Goal: Task Accomplishment & Management: Manage account settings

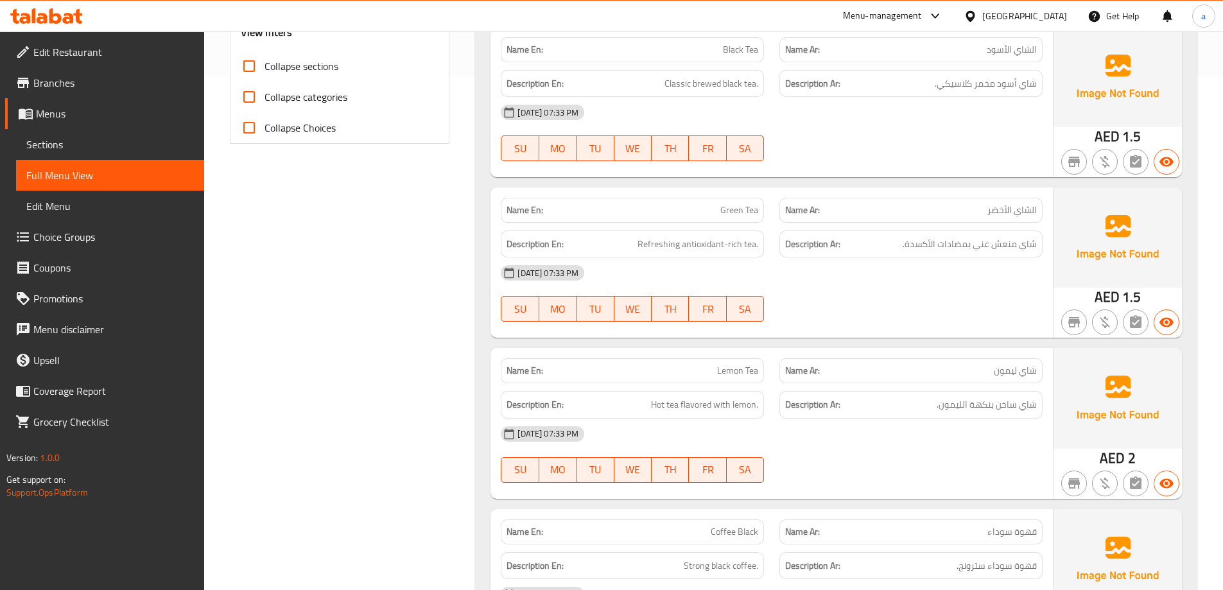
click at [69, 19] on icon at bounding box center [68, 18] width 11 height 11
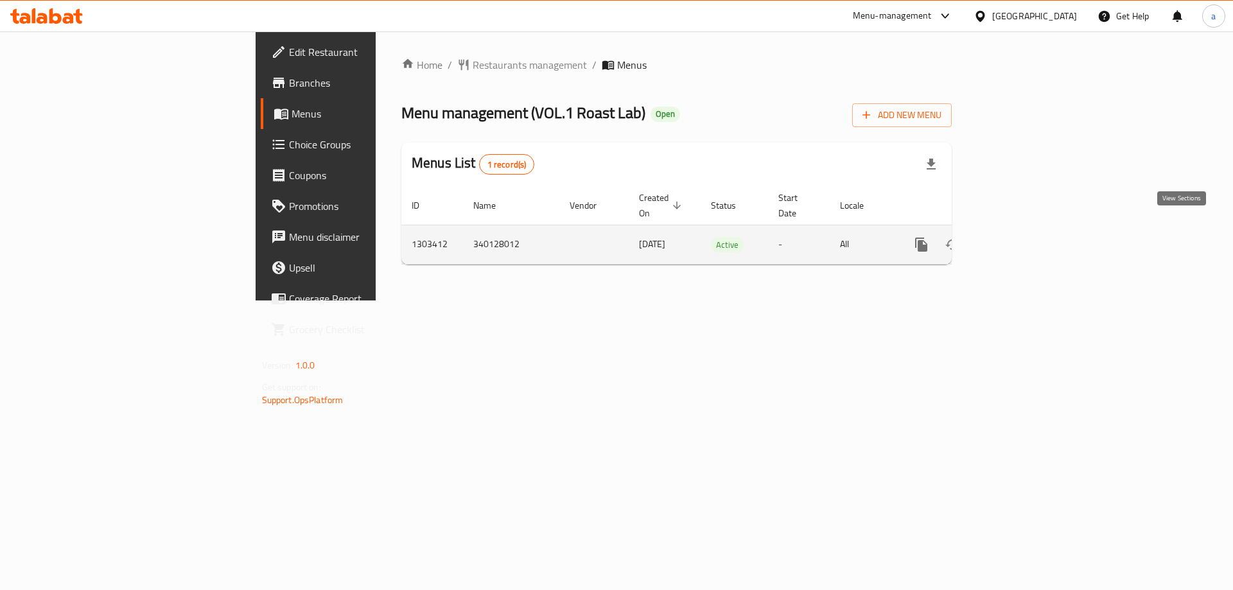
click at [1022, 237] on icon "enhanced table" at bounding box center [1013, 244] width 15 height 15
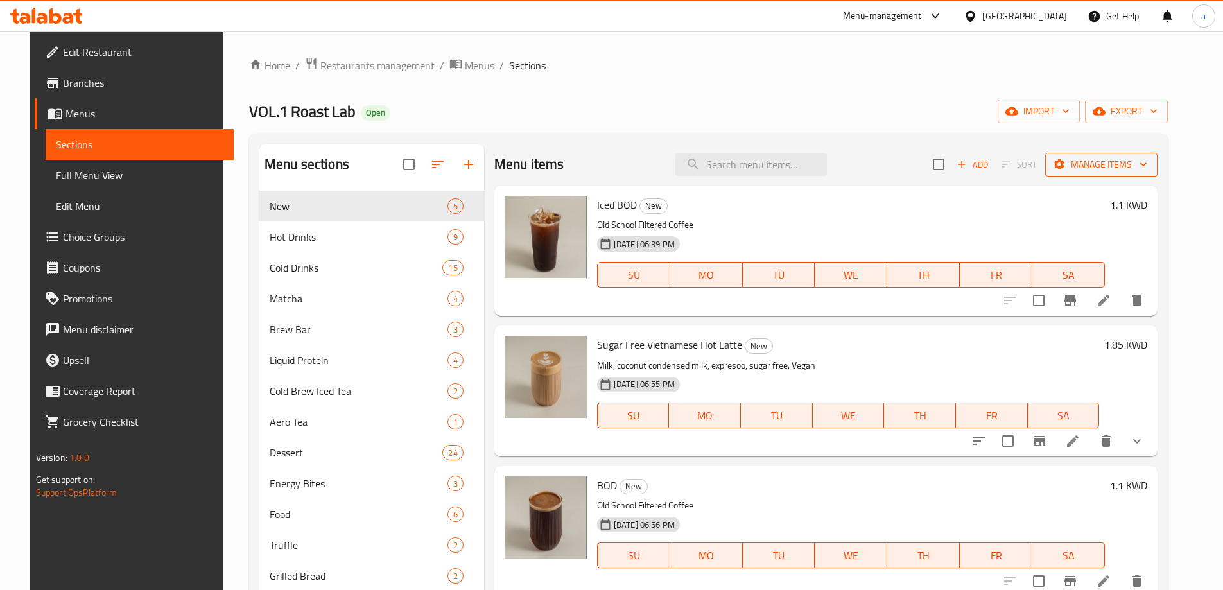
click at [1150, 160] on icon "button" at bounding box center [1143, 164] width 13 height 13
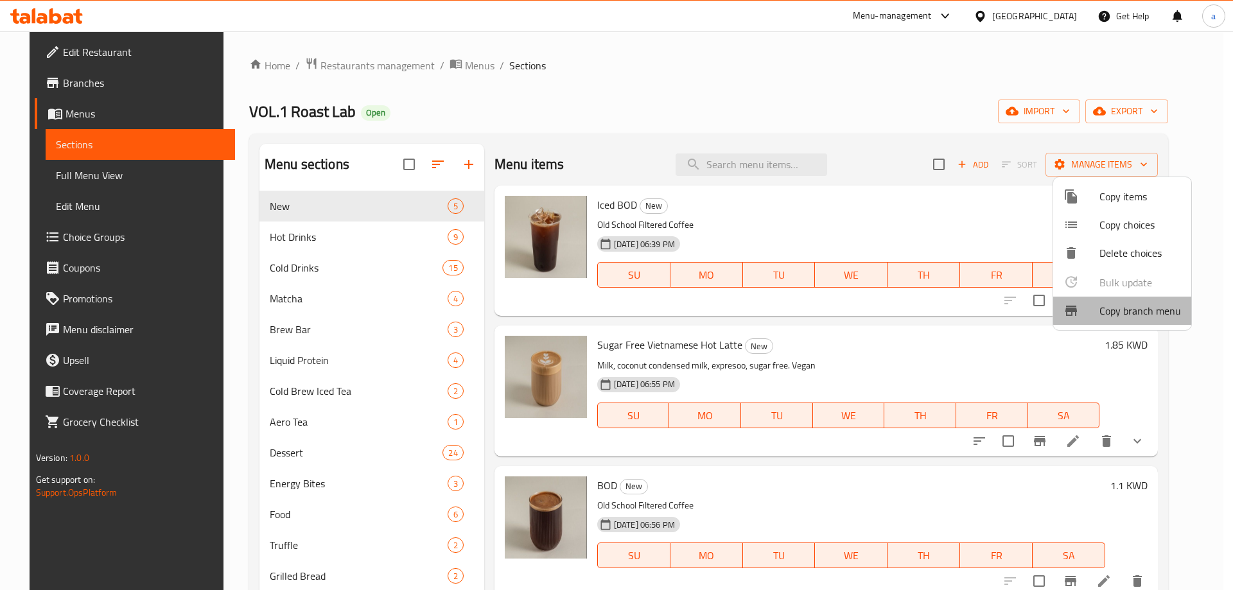
click at [1125, 315] on span "Copy branch menu" at bounding box center [1140, 310] width 82 height 15
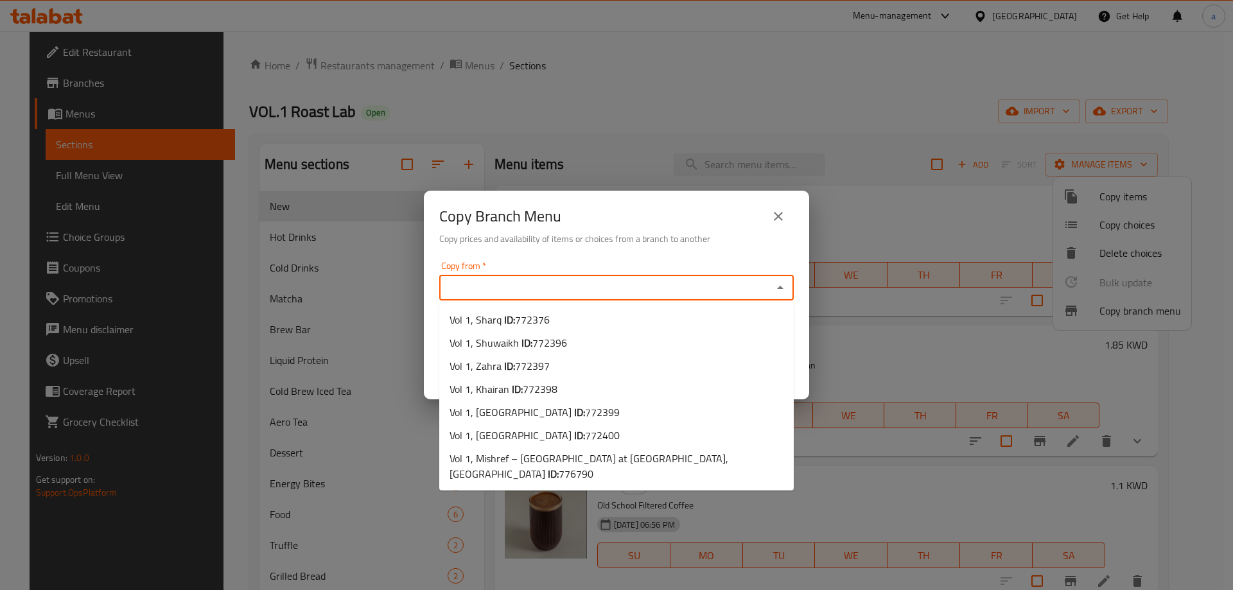
click at [634, 291] on input "Copy from   *" at bounding box center [606, 288] width 326 height 18
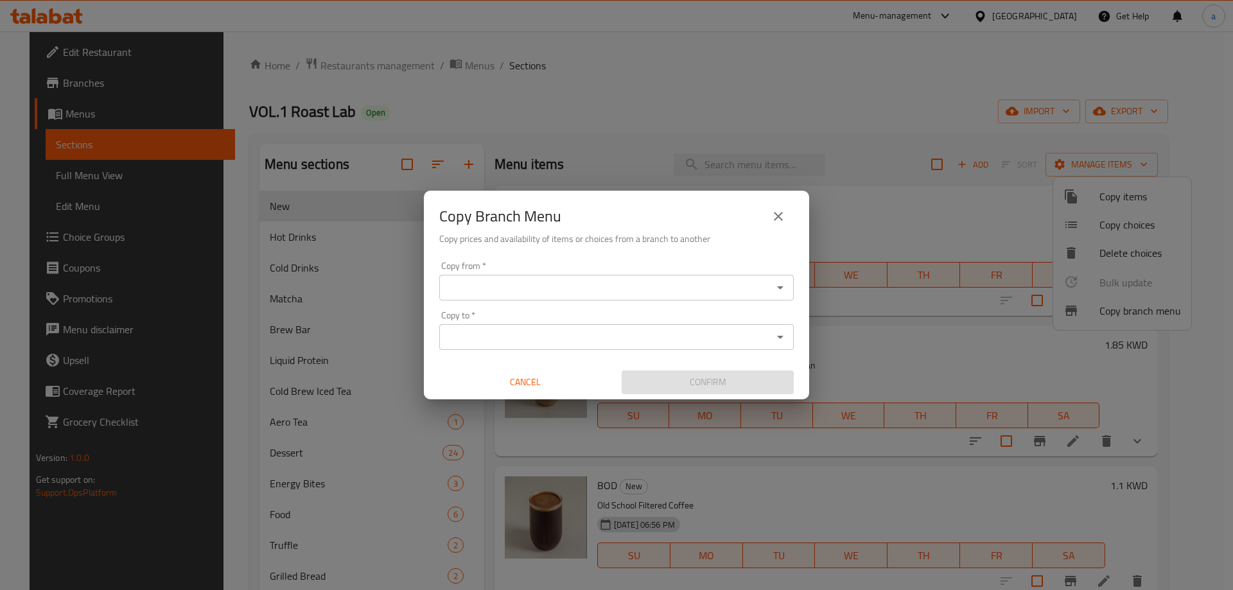
click at [498, 284] on input "Copy from   *" at bounding box center [606, 288] width 326 height 18
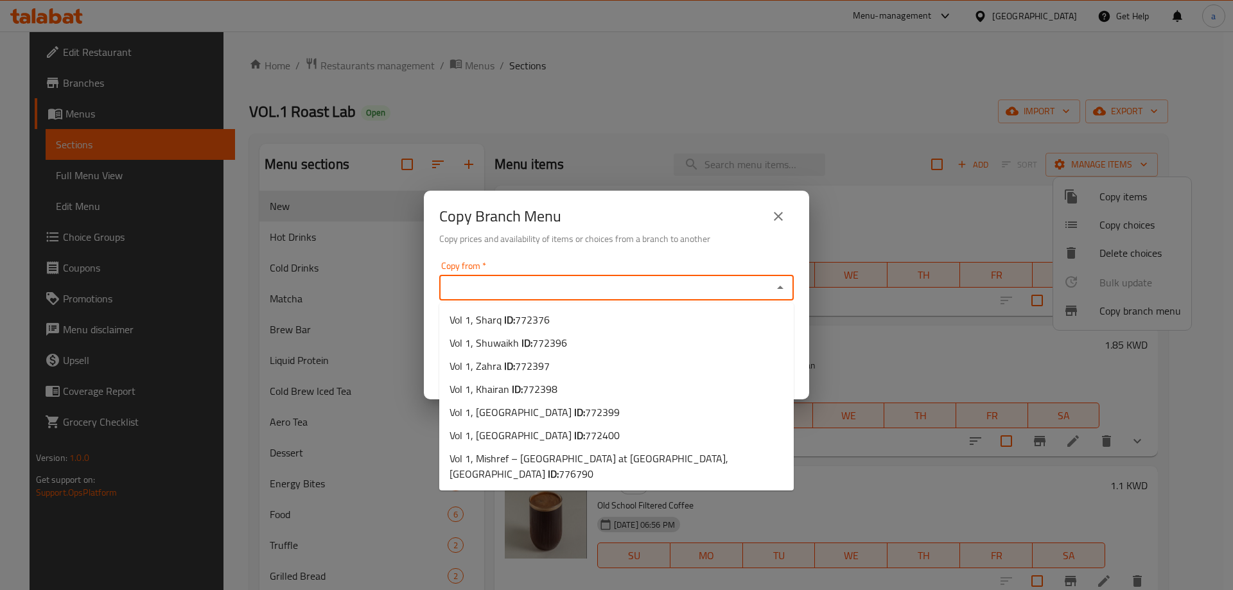
paste input "772376"
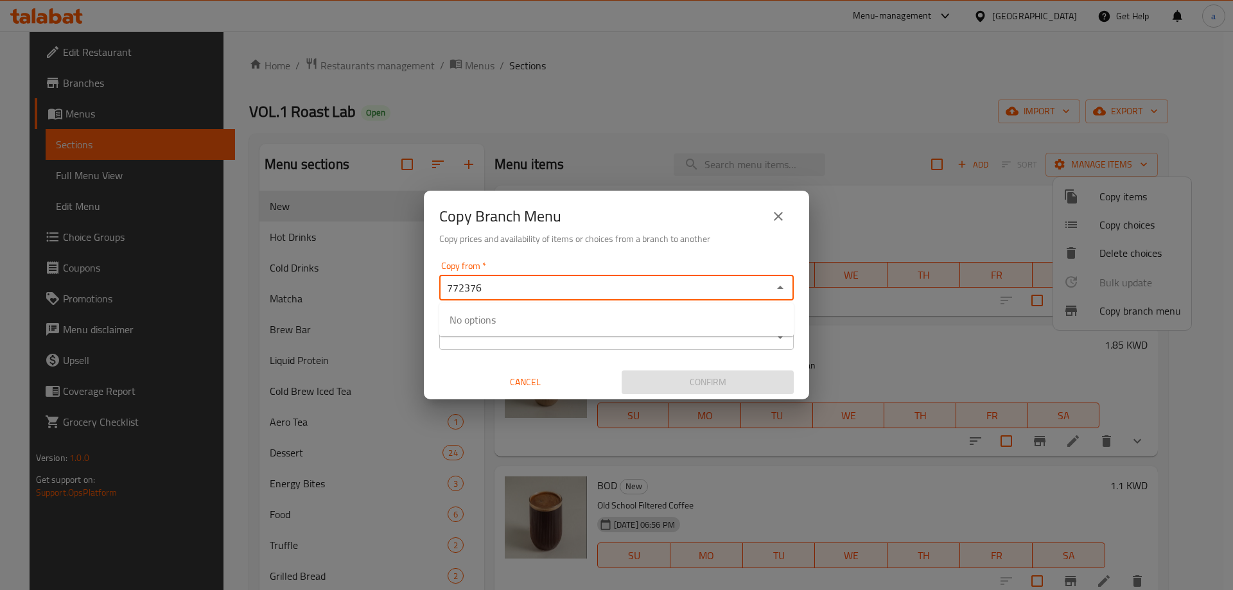
click at [496, 346] on div "Copy to *" at bounding box center [616, 337] width 355 height 26
type input "772376"
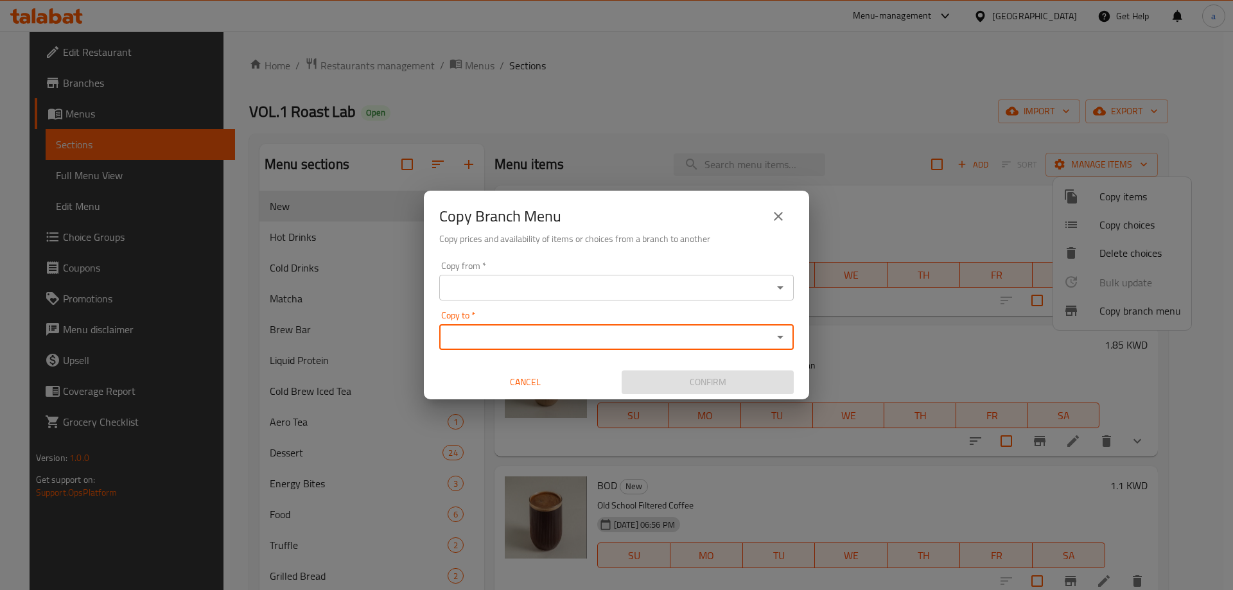
click at [529, 275] on div "Copy from *" at bounding box center [616, 288] width 355 height 26
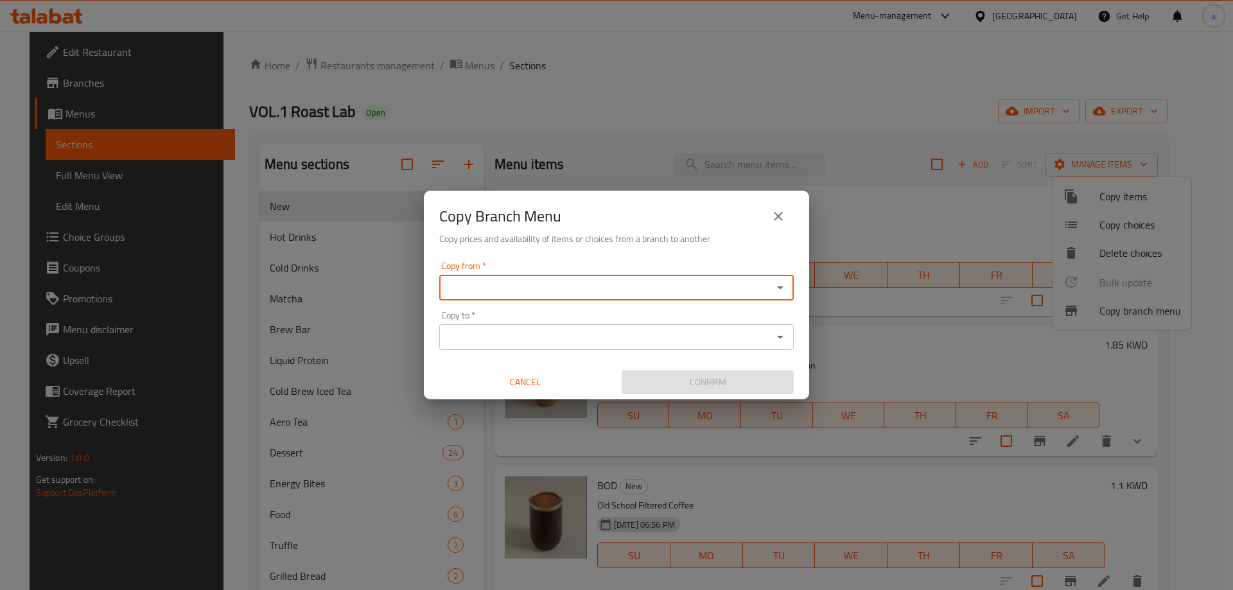
paste input "772376"
type input "772376"
click at [505, 272] on div "Copy from   * Copy from *" at bounding box center [616, 280] width 355 height 39
click at [548, 294] on input "Copy from   *" at bounding box center [606, 288] width 326 height 18
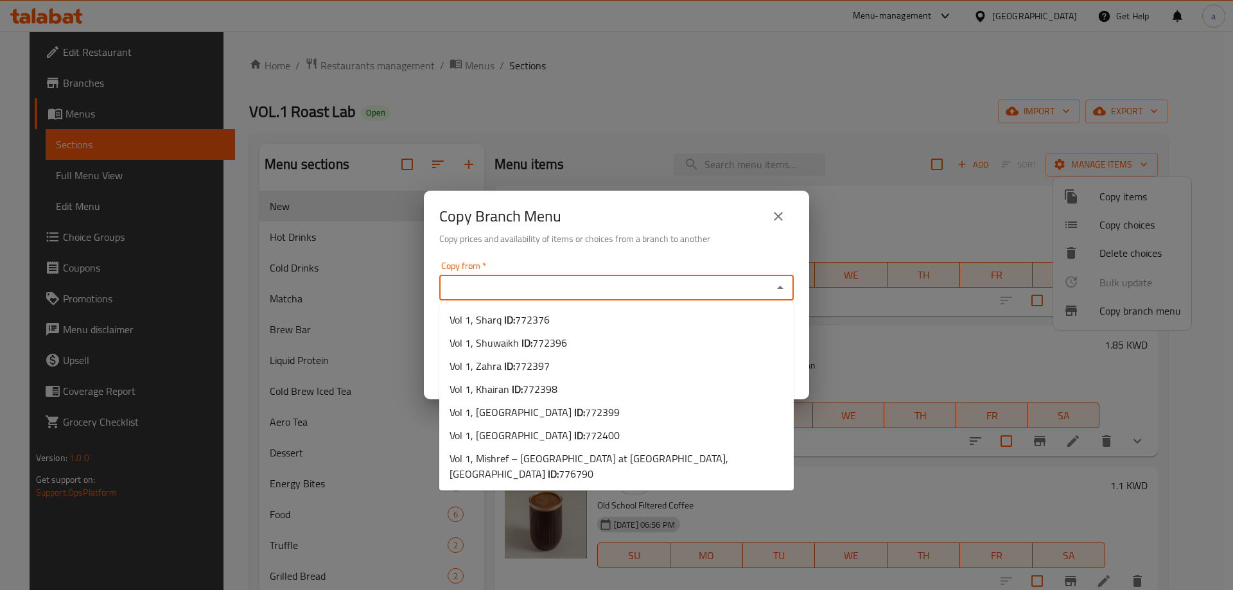
click at [487, 282] on input "Copy from   *" at bounding box center [606, 288] width 326 height 18
click at [566, 326] on li "Vol 1, Sharq ID: 772376" at bounding box center [616, 319] width 355 height 23
type input "Vol 1, Sharq"
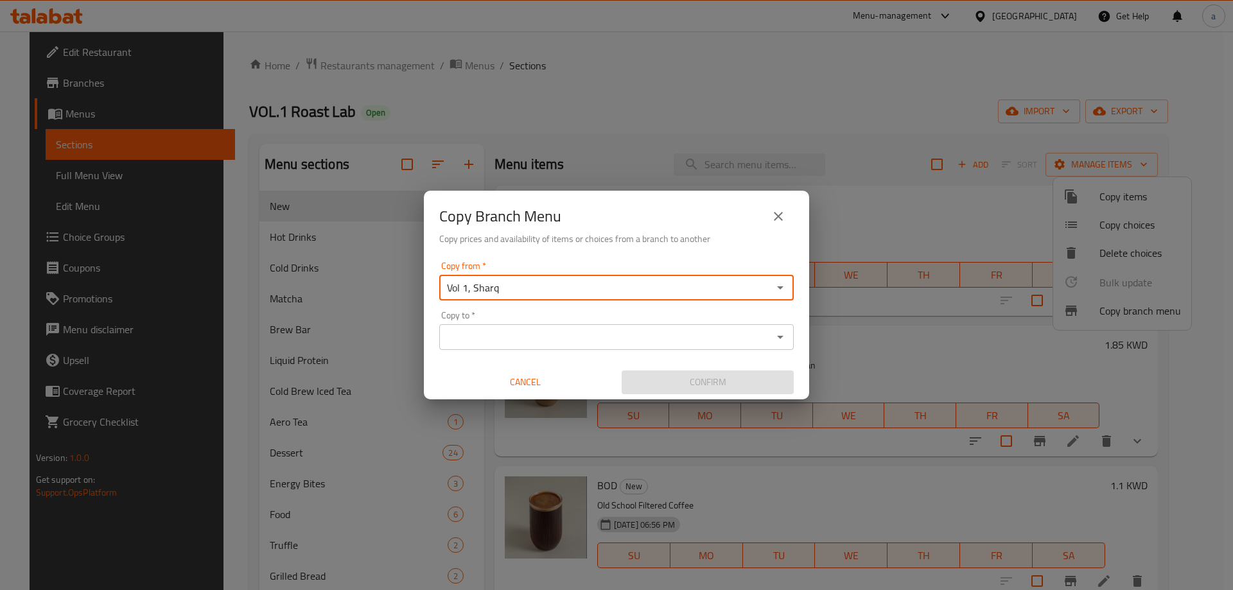
click at [546, 330] on input "Copy to   *" at bounding box center [606, 337] width 326 height 18
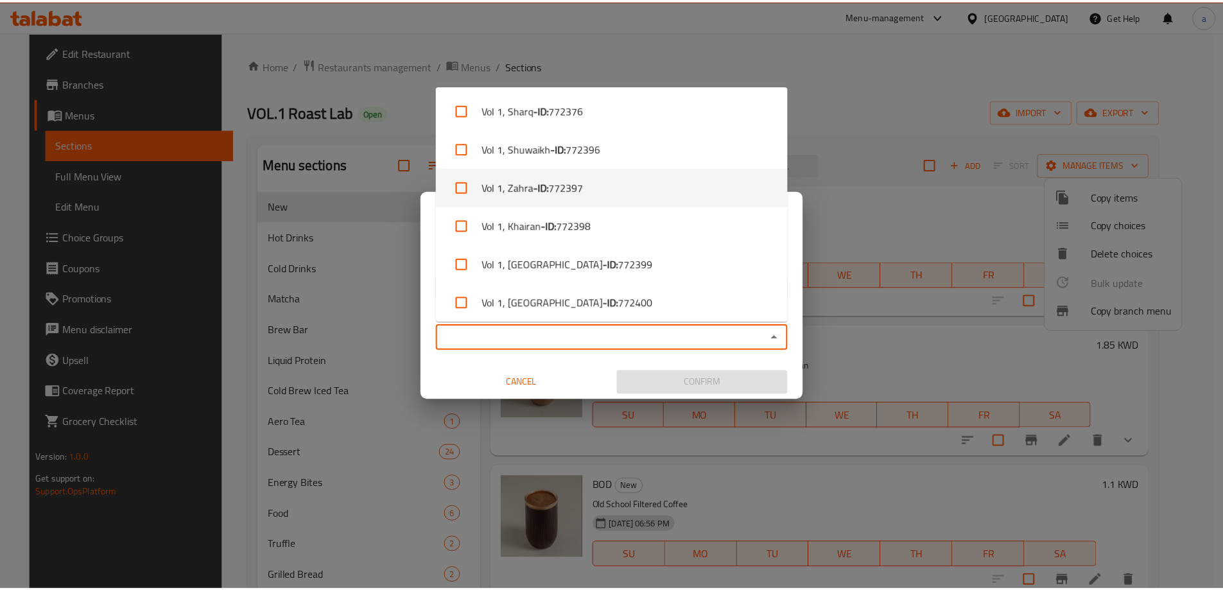
scroll to position [44, 0]
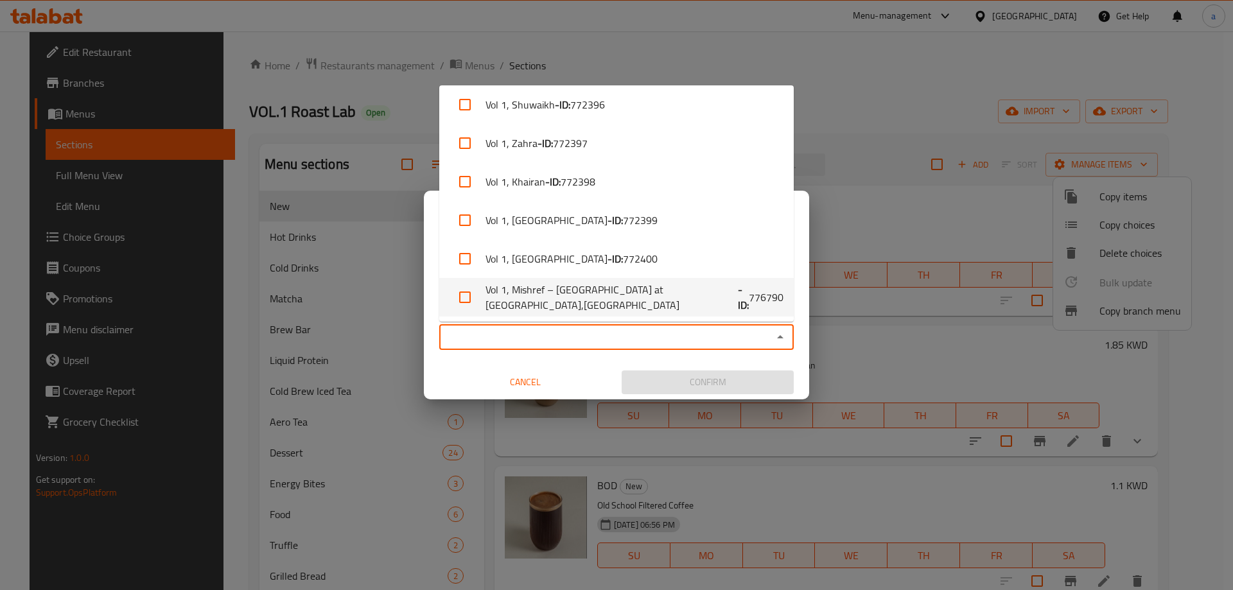
click at [617, 286] on li "Vol 1, Mishref – Sultan Center at Yarmouk Club,Mishrif - ID: 776790" at bounding box center [616, 297] width 355 height 39
checkbox input "true"
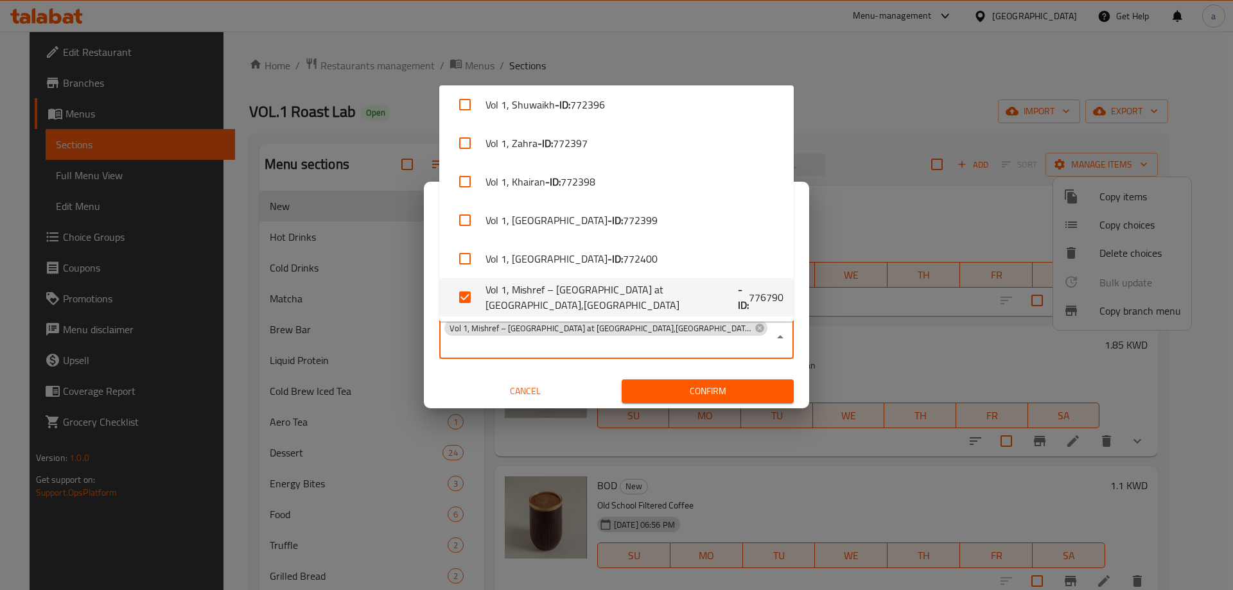
click at [704, 351] on div "Copy from   * Vol 1, Sharq Copy from * Copy to   * Vol 1, Mishref – Sultan Cent…" at bounding box center [616, 327] width 385 height 161
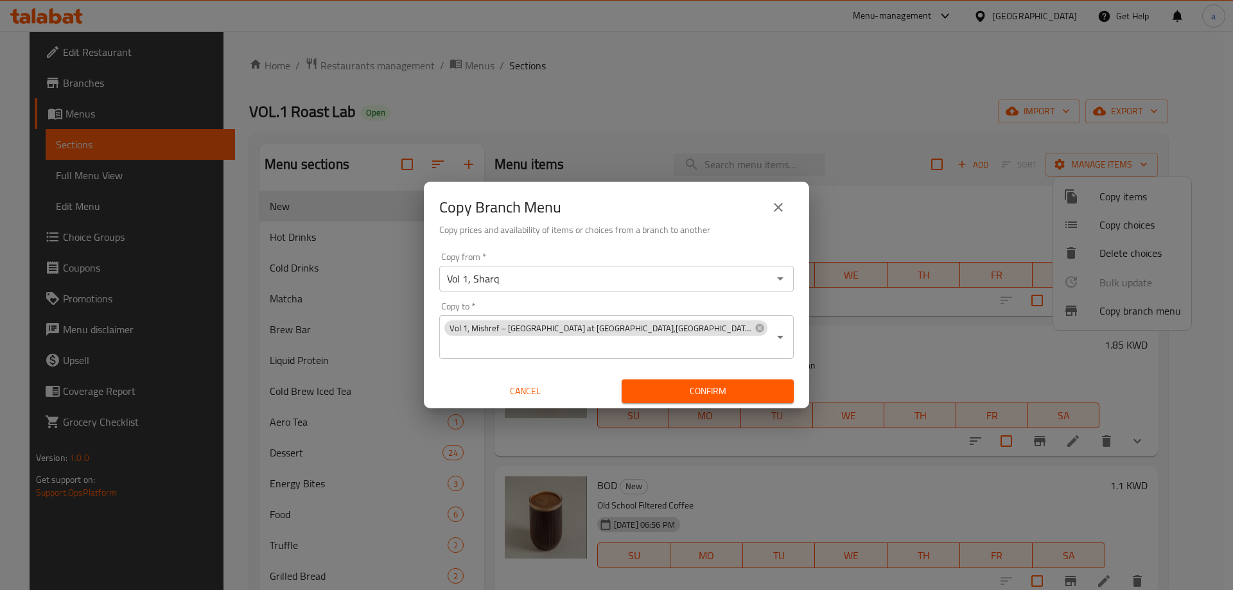
click at [703, 386] on span "Confirm" at bounding box center [708, 391] width 152 height 16
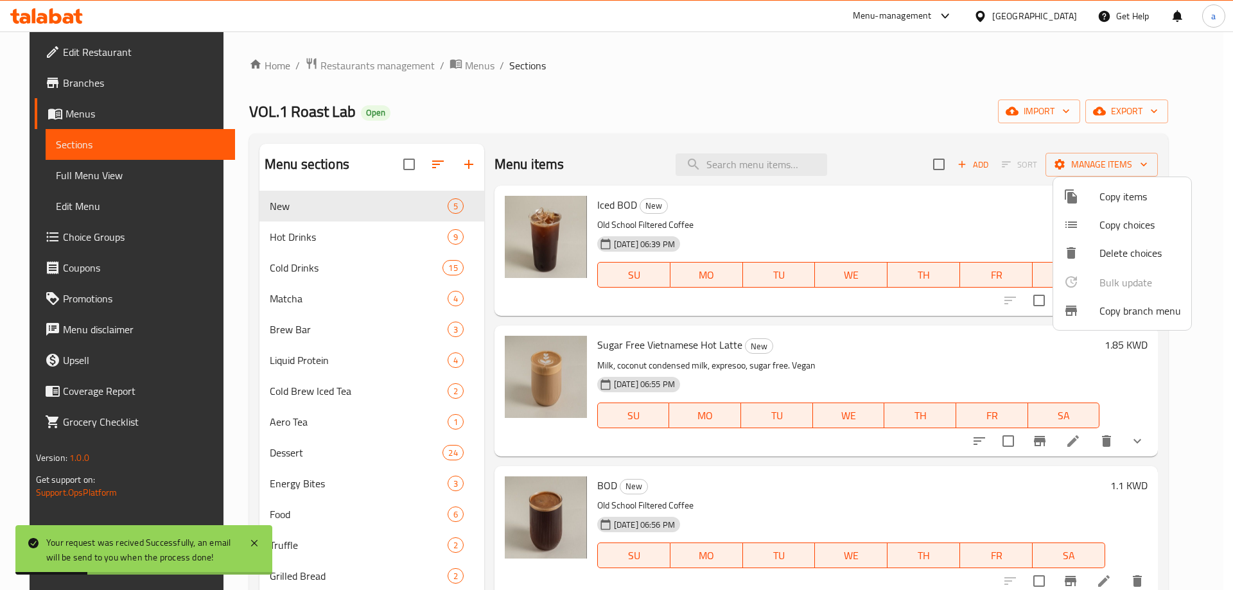
click at [39, 82] on div at bounding box center [616, 295] width 1233 height 590
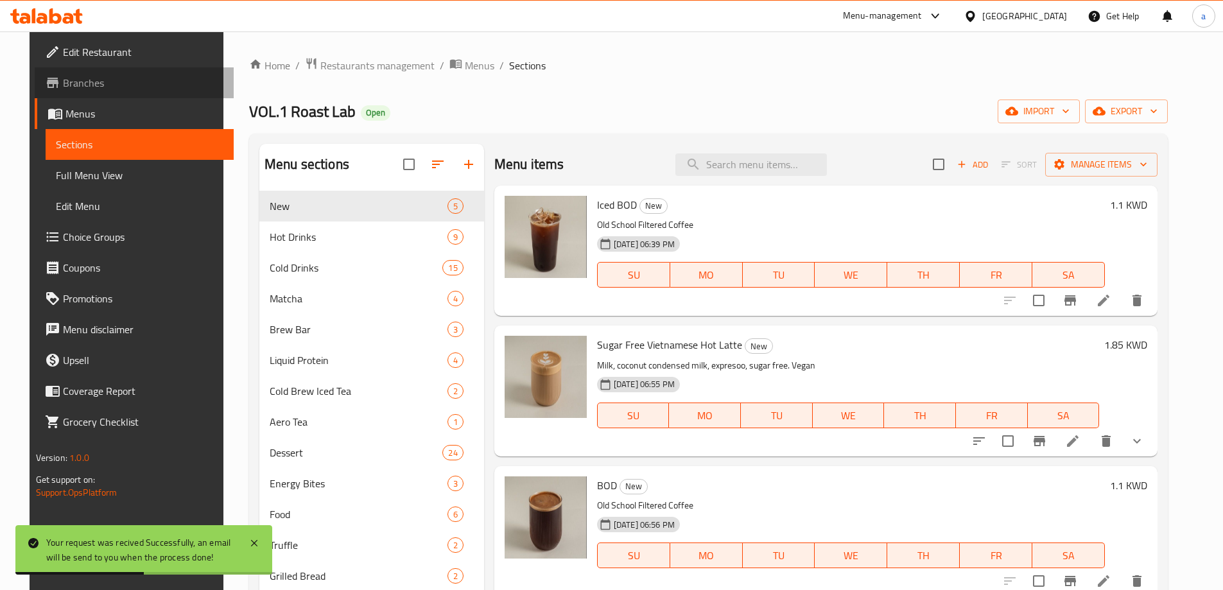
click at [80, 80] on span "Branches" at bounding box center [143, 82] width 161 height 15
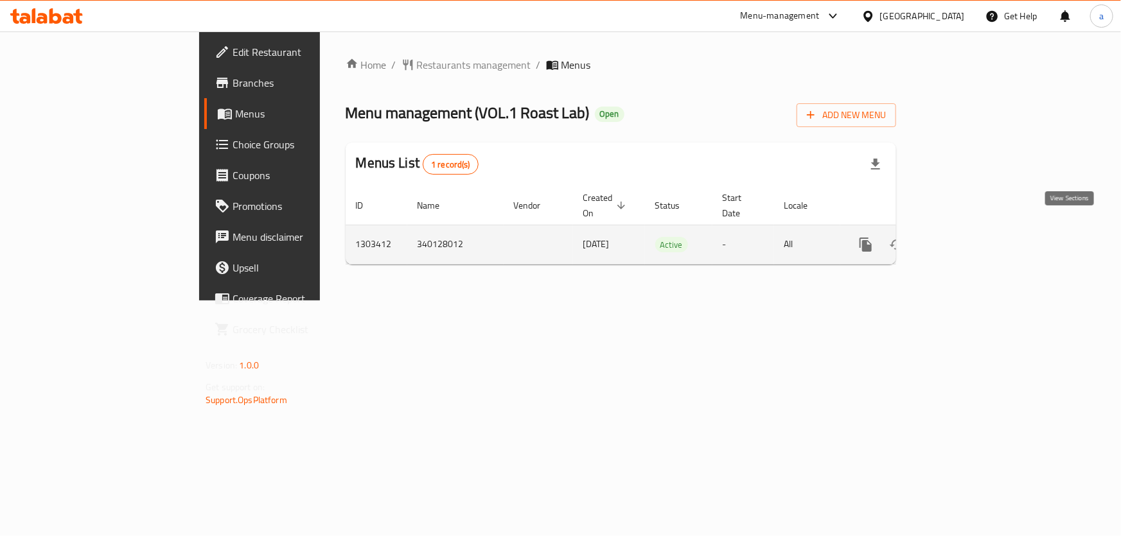
click at [974, 238] on link "enhanced table" at bounding box center [958, 244] width 31 height 31
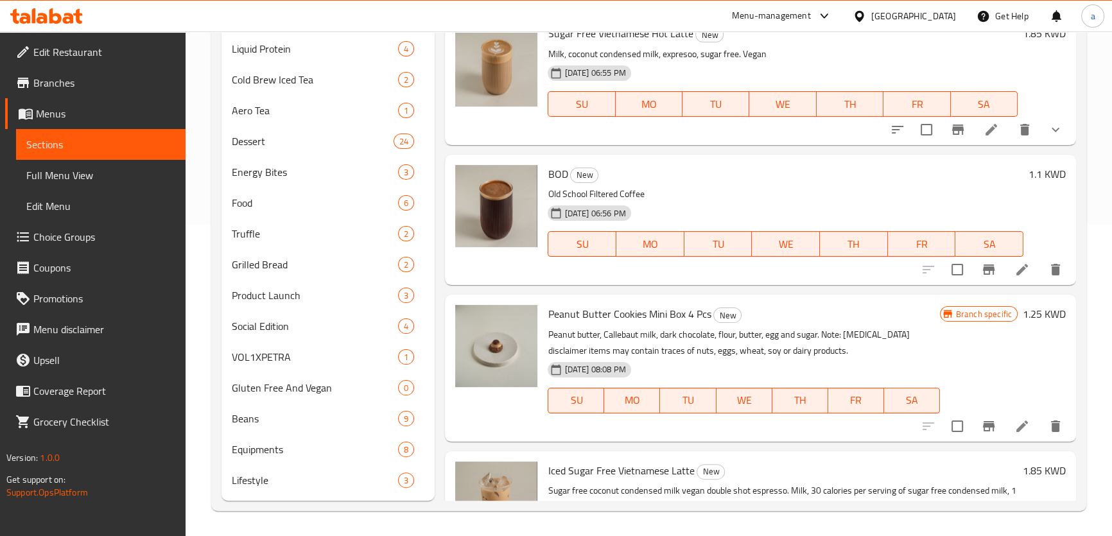
scroll to position [78, 0]
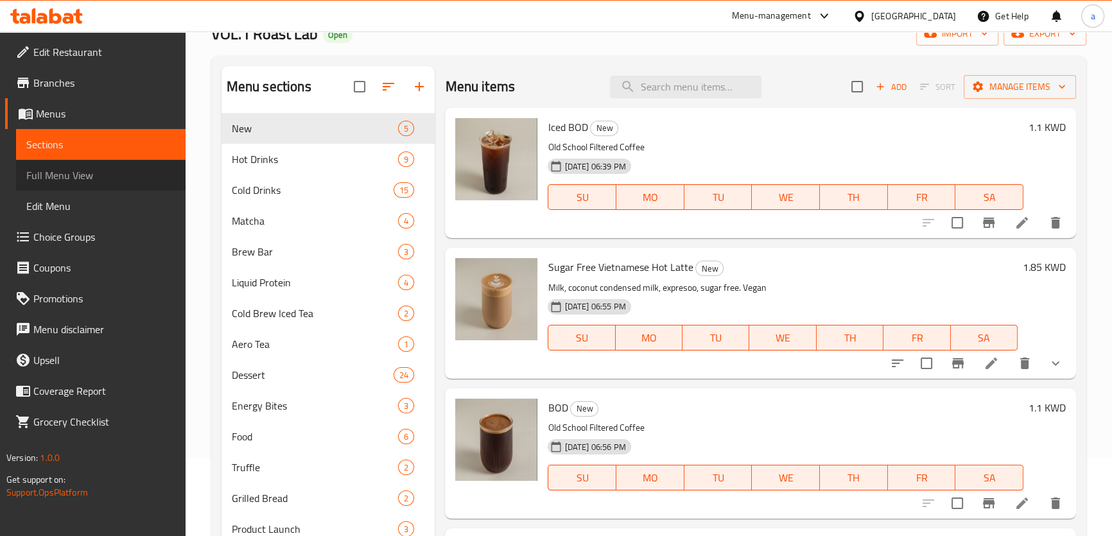
click at [91, 177] on span "Full Menu View" at bounding box center [100, 175] width 149 height 15
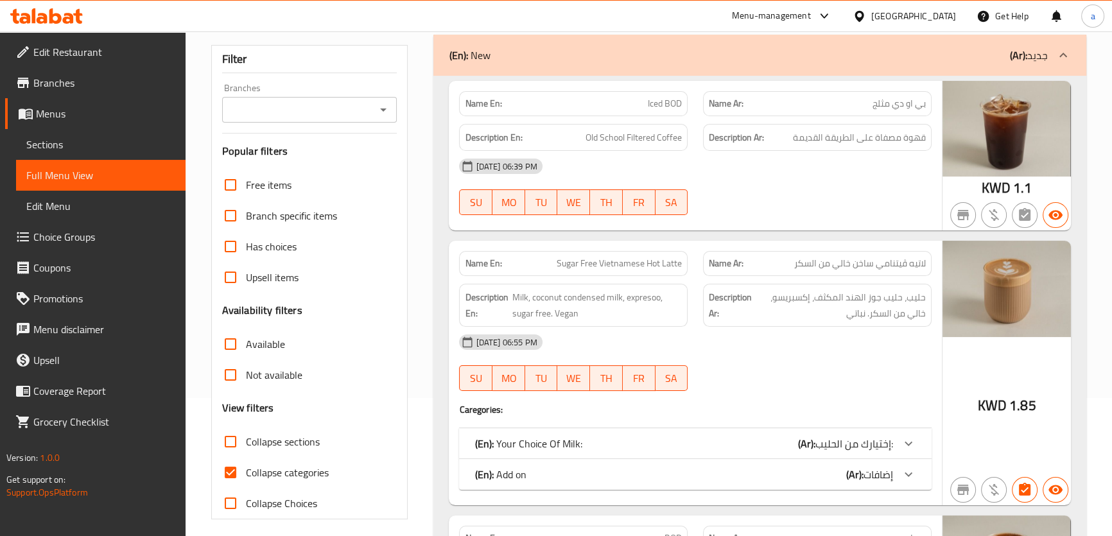
scroll to position [175, 0]
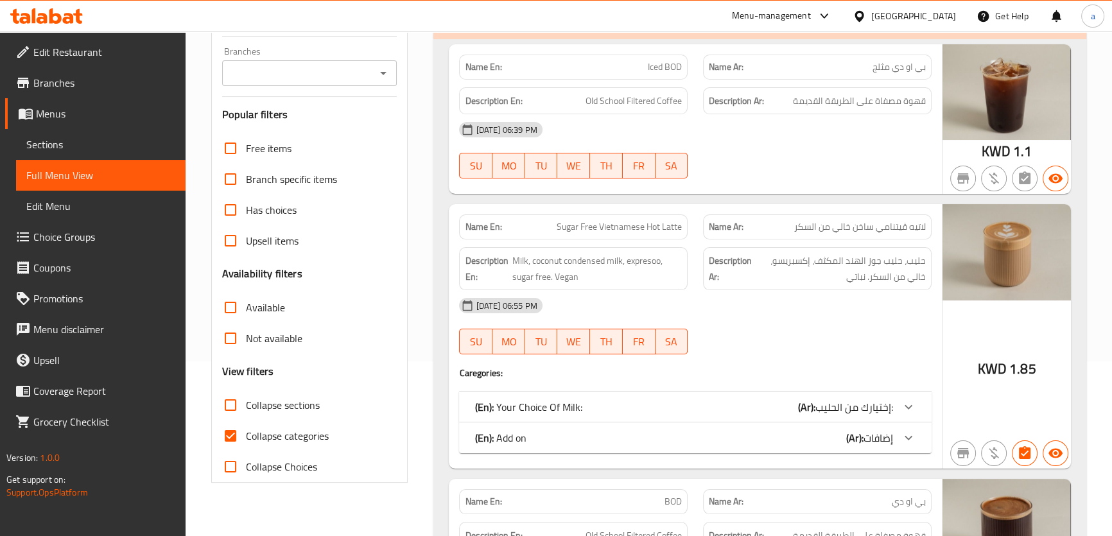
click at [223, 433] on input "Collapse categories" at bounding box center [230, 436] width 31 height 31
checkbox input "false"
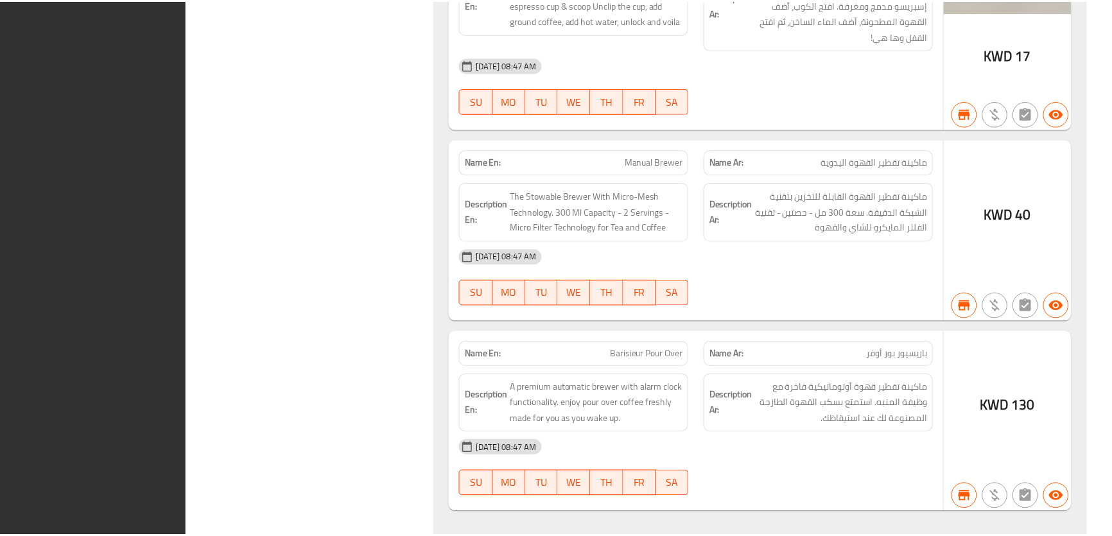
scroll to position [44557, 0]
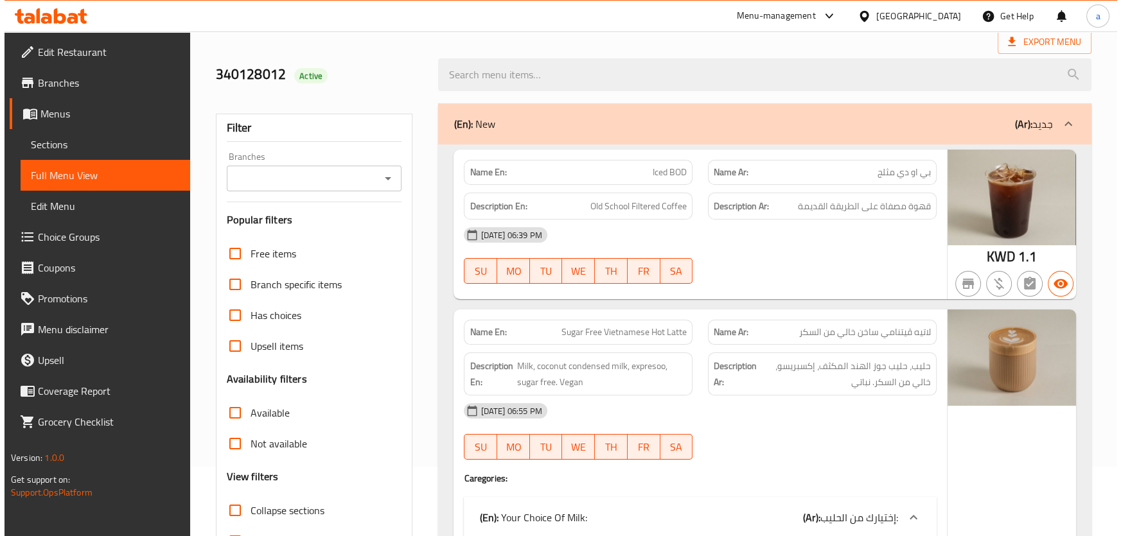
scroll to position [0, 0]
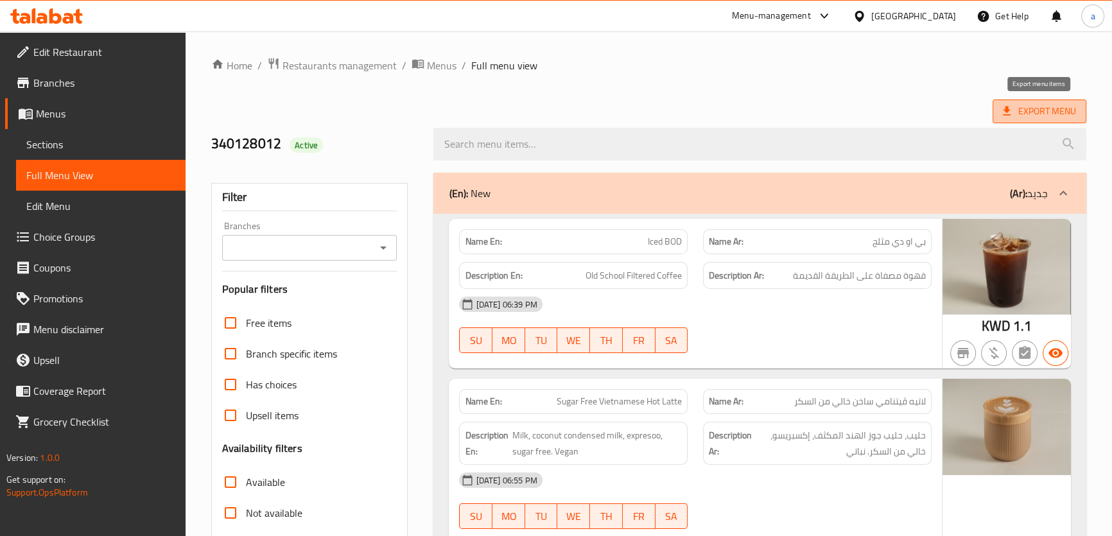
click at [1050, 109] on span "Export Menu" at bounding box center [1039, 111] width 73 height 16
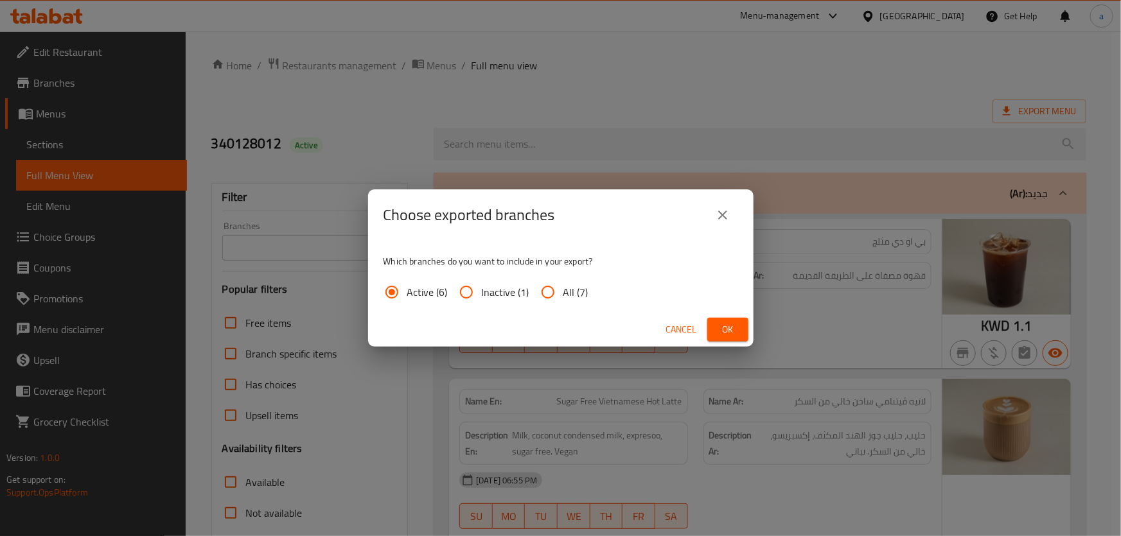
click at [549, 290] on input "All (7)" at bounding box center [547, 292] width 31 height 31
radio input "true"
click at [730, 326] on span "Ok" at bounding box center [727, 330] width 21 height 16
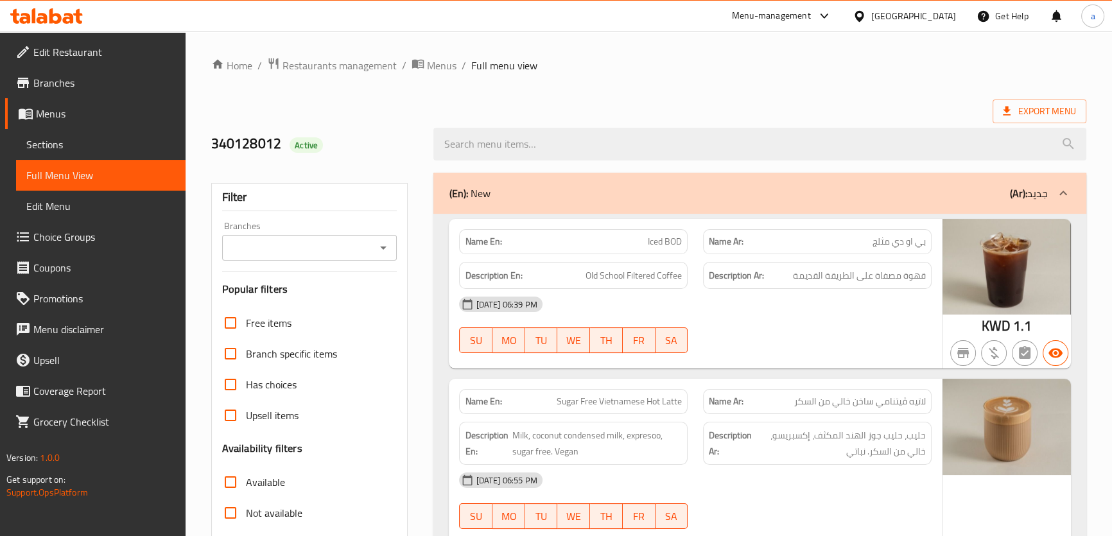
click at [71, 109] on span "Menus" at bounding box center [105, 113] width 139 height 15
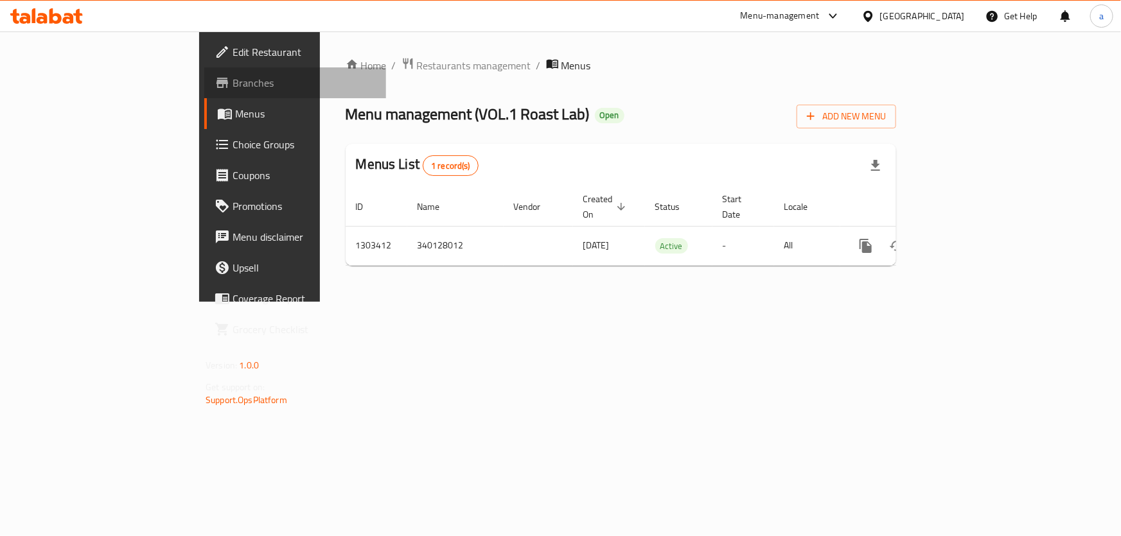
click at [232, 89] on span "Branches" at bounding box center [303, 82] width 143 height 15
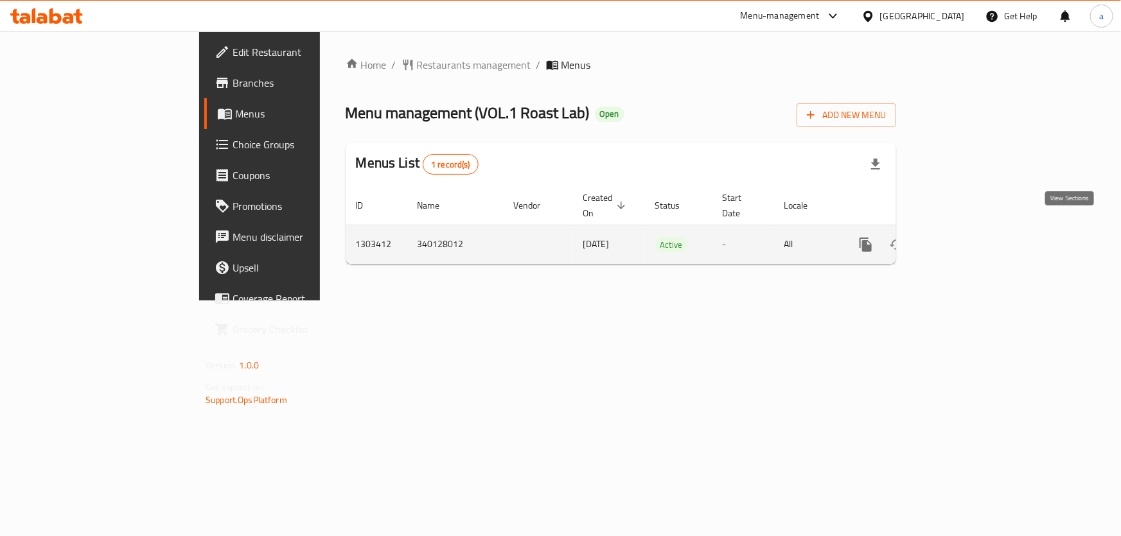
click at [966, 237] on icon "enhanced table" at bounding box center [957, 244] width 15 height 15
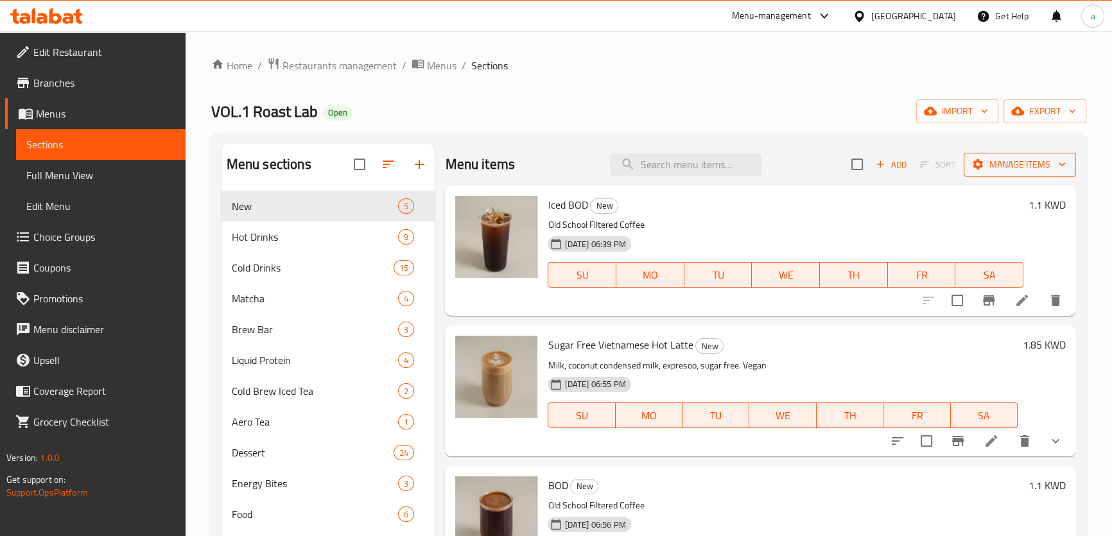
click at [1013, 159] on span "Manage items" at bounding box center [1020, 165] width 92 height 16
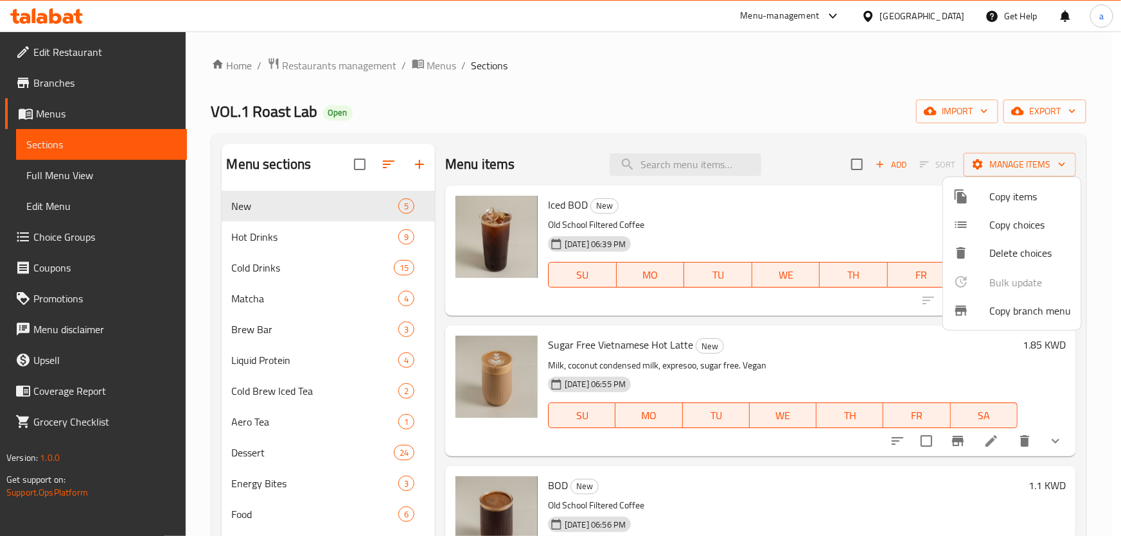
click at [716, 91] on div at bounding box center [560, 268] width 1121 height 536
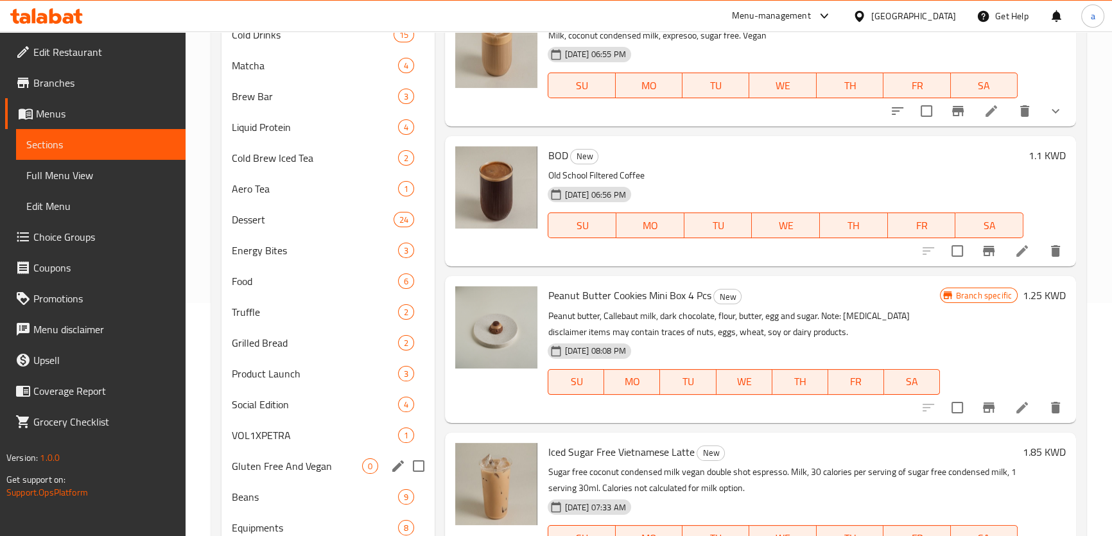
scroll to position [311, 0]
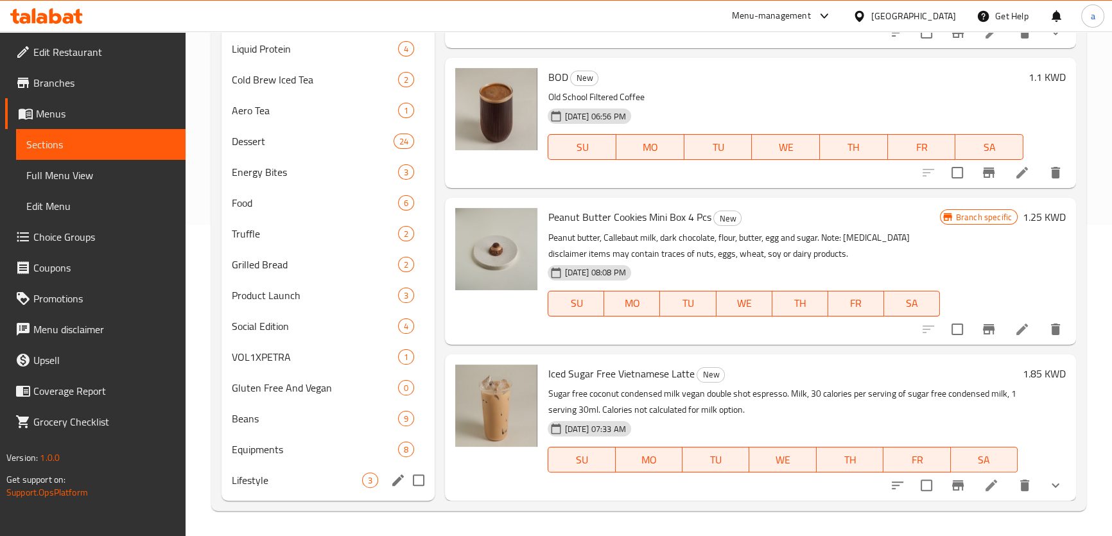
click at [302, 473] on span "Lifestyle" at bounding box center [297, 480] width 131 height 15
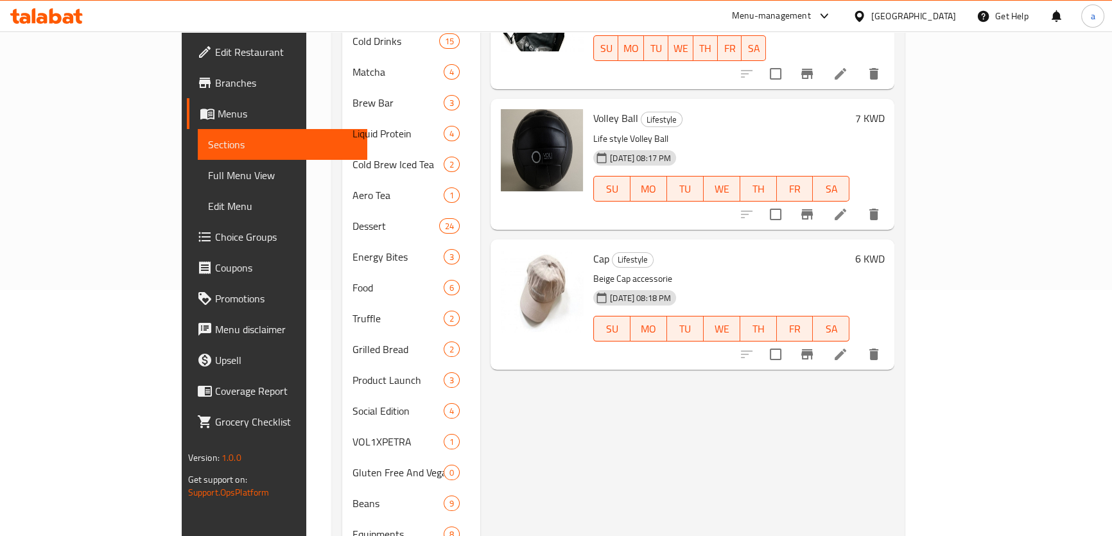
scroll to position [311, 0]
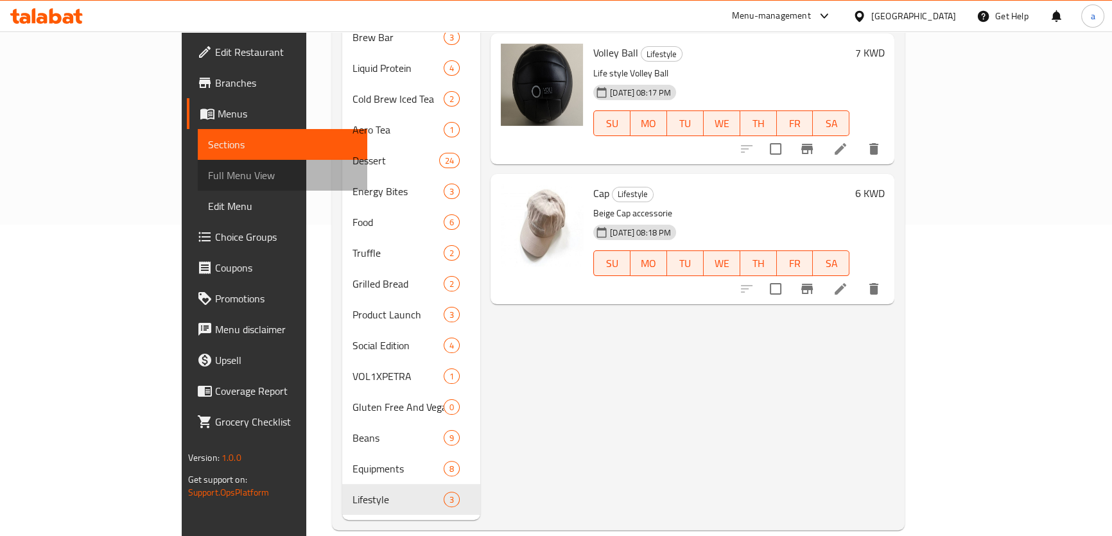
click at [208, 171] on span "Full Menu View" at bounding box center [282, 175] width 149 height 15
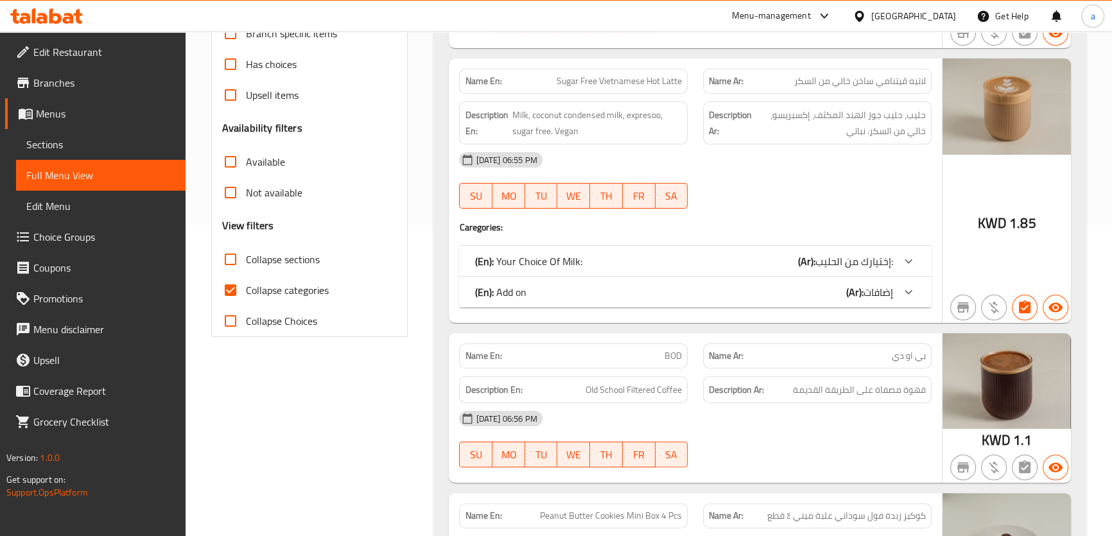
click at [236, 283] on input "Collapse categories" at bounding box center [230, 290] width 31 height 31
checkbox input "false"
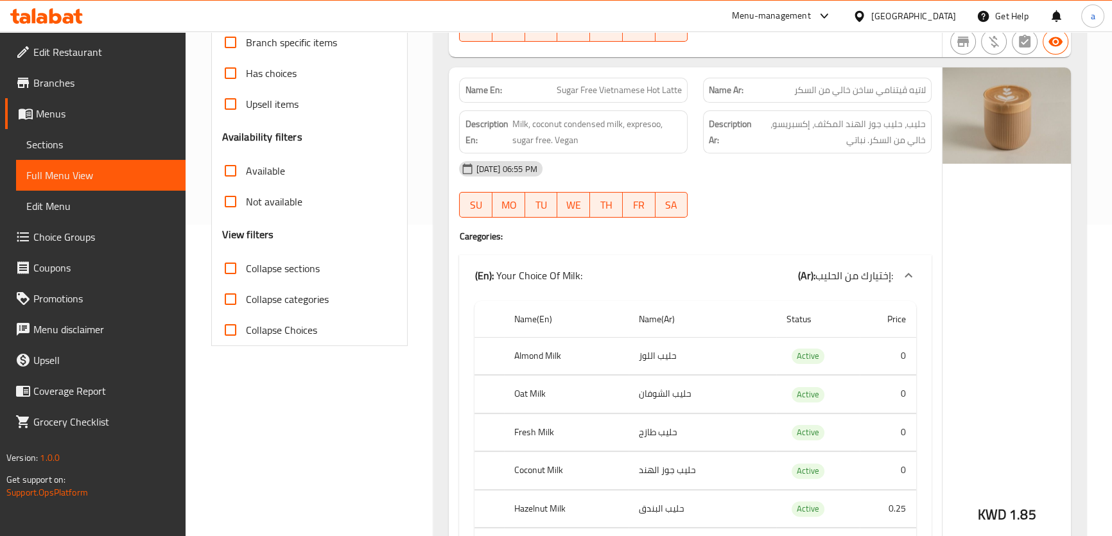
scroll to position [78, 0]
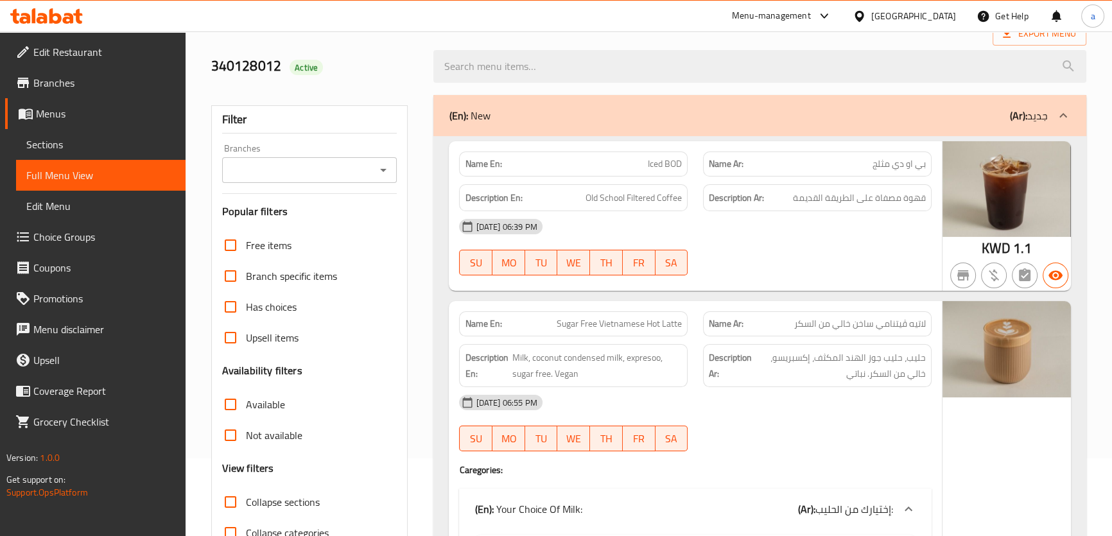
click at [335, 179] on div "Branches" at bounding box center [309, 170] width 175 height 26
click at [385, 170] on icon "Open" at bounding box center [383, 170] width 6 height 3
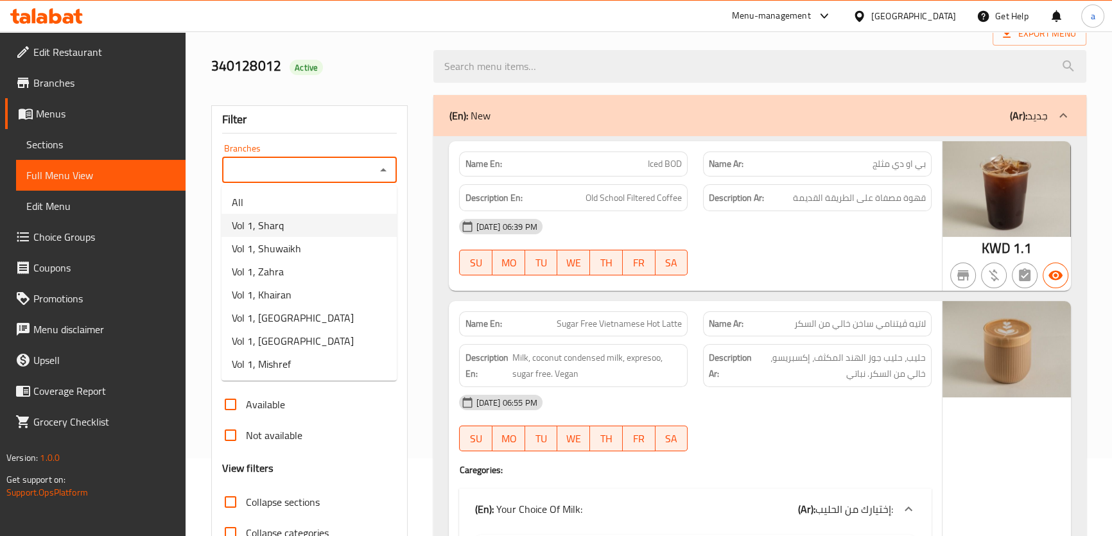
click at [314, 222] on li "Vol 1, Sharq" at bounding box center [309, 225] width 175 height 23
type input "Vol 1, Sharq"
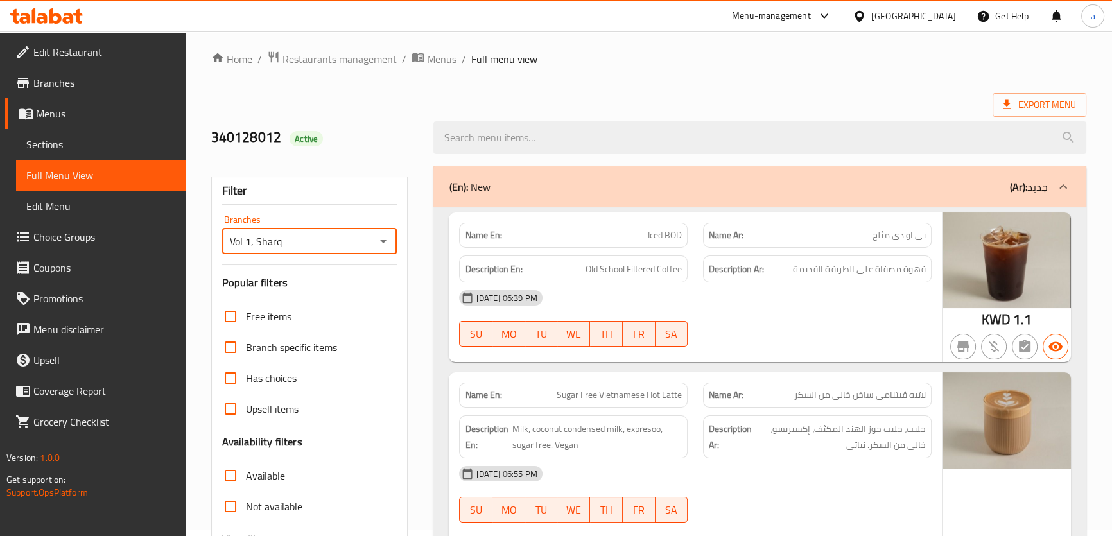
scroll to position [0, 0]
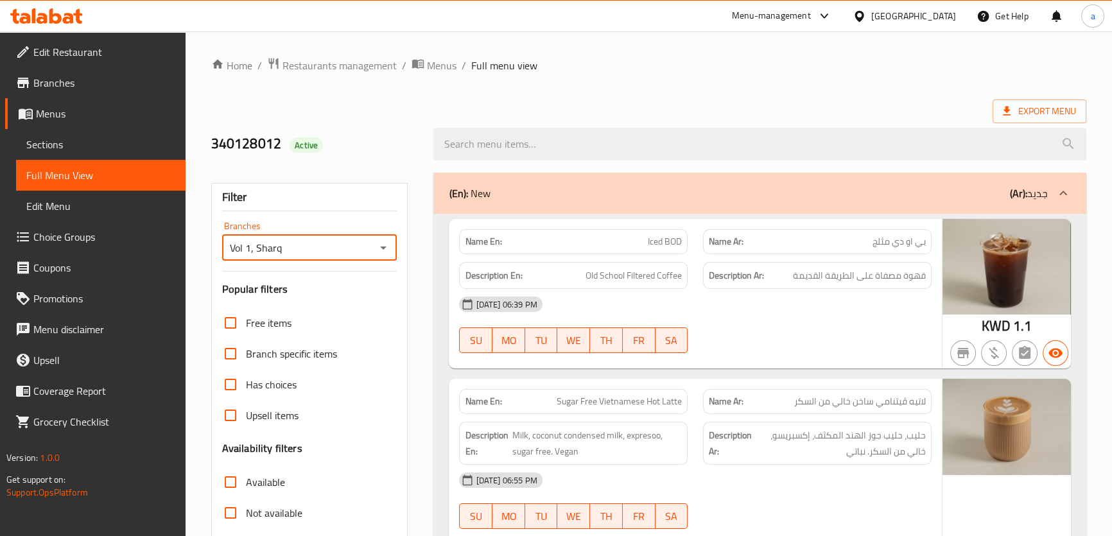
click at [658, 65] on ol "Home / Restaurants management / Menus / Full menu view" at bounding box center [648, 65] width 875 height 17
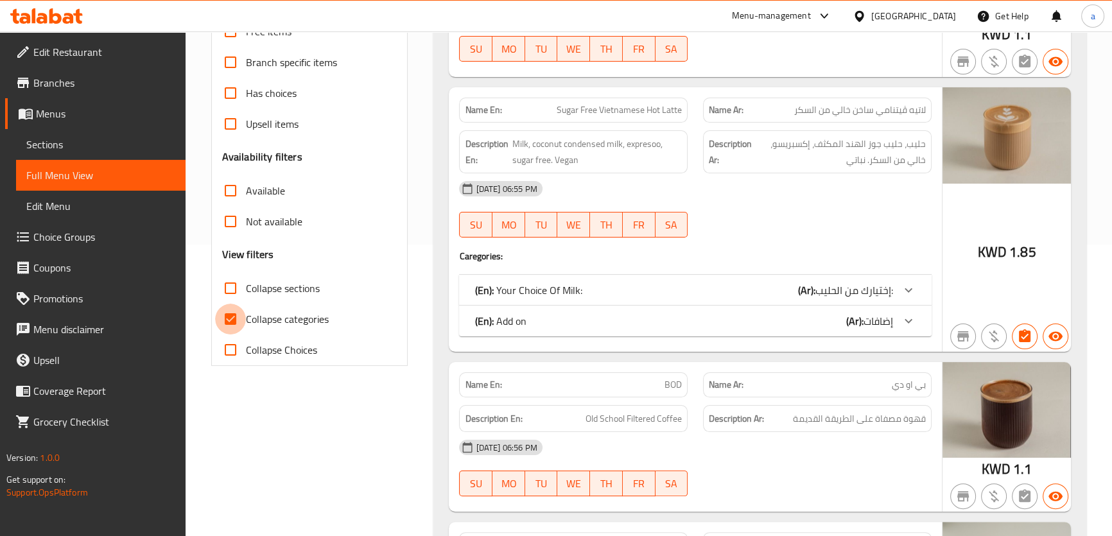
click at [237, 319] on input "Collapse categories" at bounding box center [230, 319] width 31 height 31
checkbox input "false"
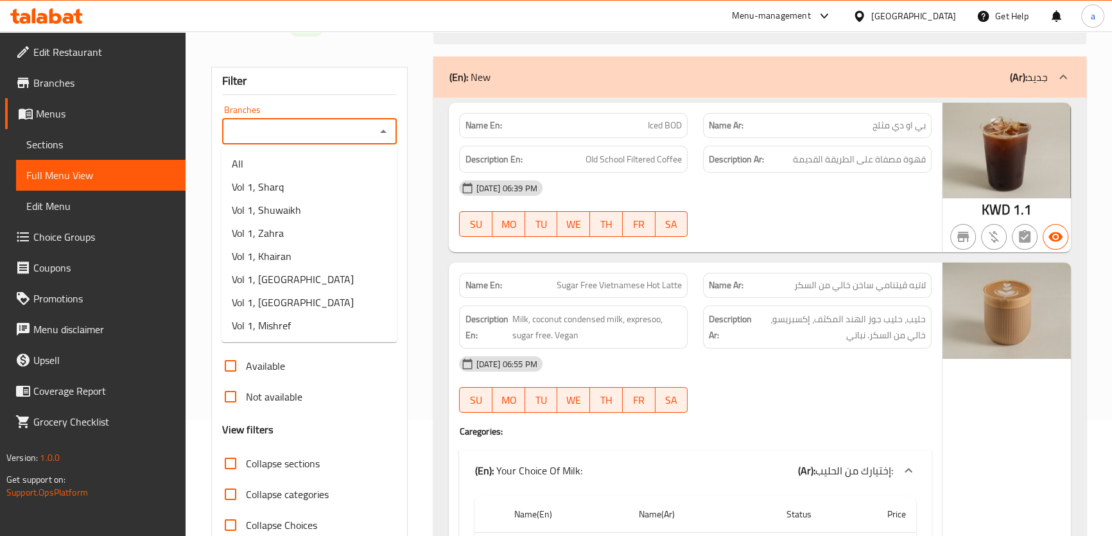
click at [299, 134] on input "Branches" at bounding box center [299, 132] width 146 height 18
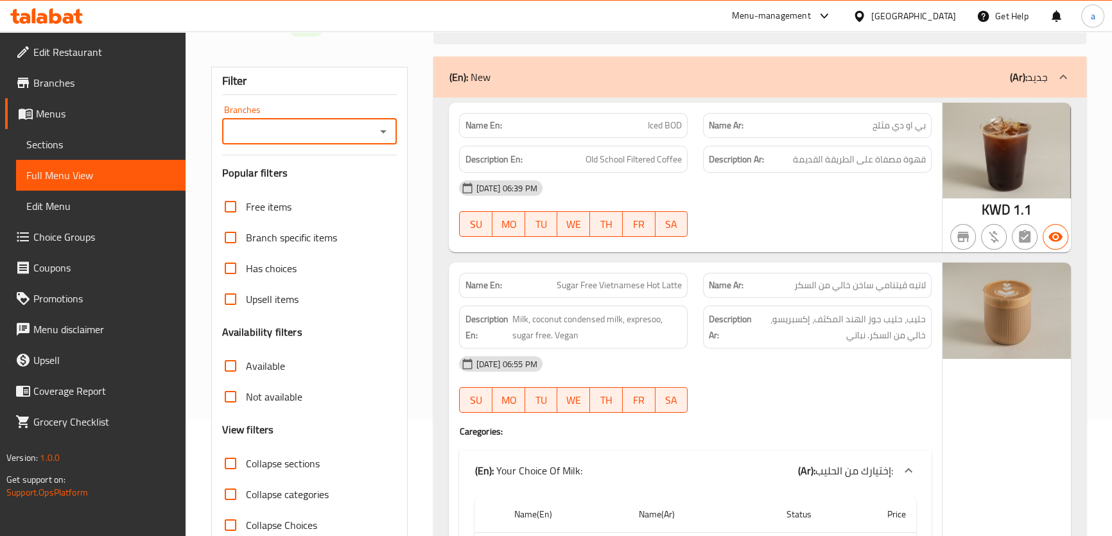
click at [299, 134] on input "Branches" at bounding box center [299, 132] width 146 height 18
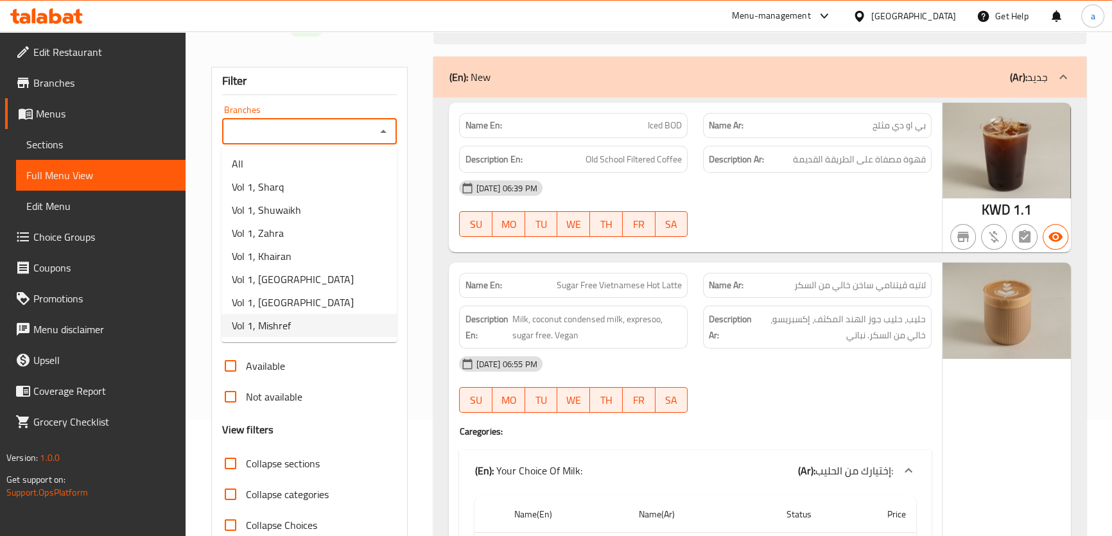
click at [322, 326] on li "Vol 1, Mishref" at bounding box center [309, 325] width 175 height 23
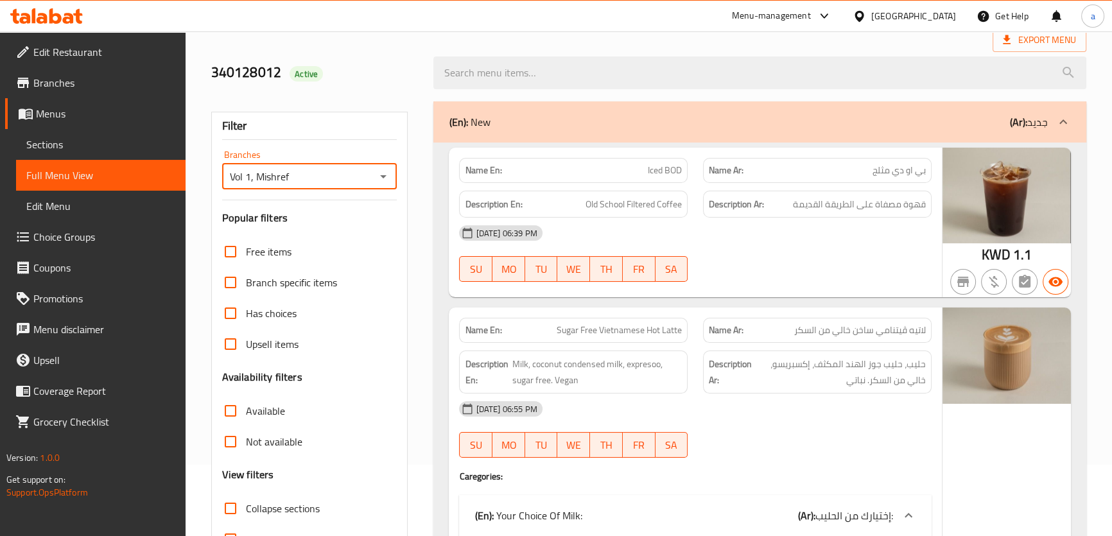
scroll to position [0, 0]
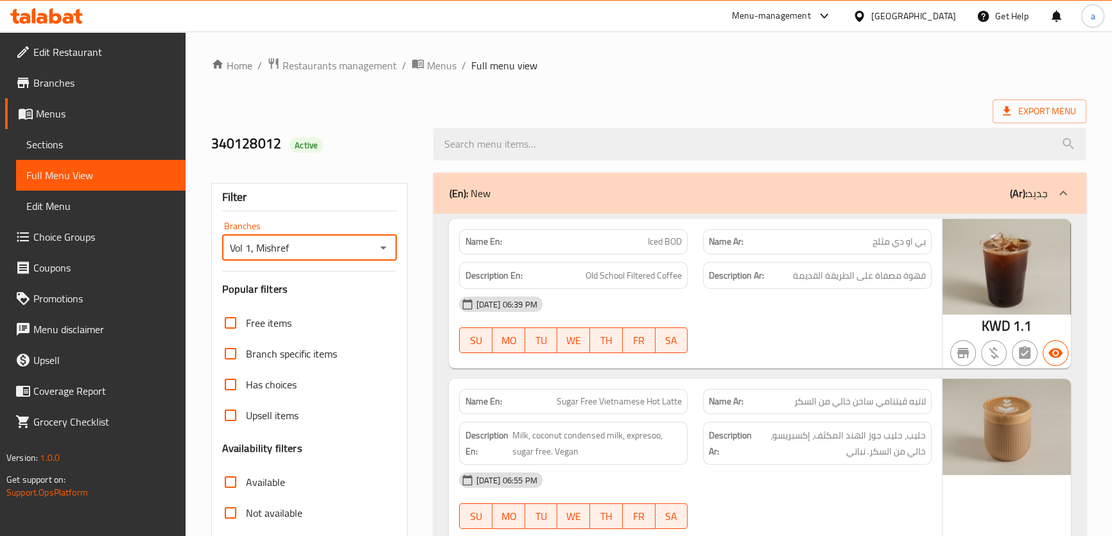
click at [351, 242] on input "Vol 1, Mishref" at bounding box center [299, 248] width 146 height 18
click at [380, 250] on icon "Open" at bounding box center [383, 247] width 15 height 15
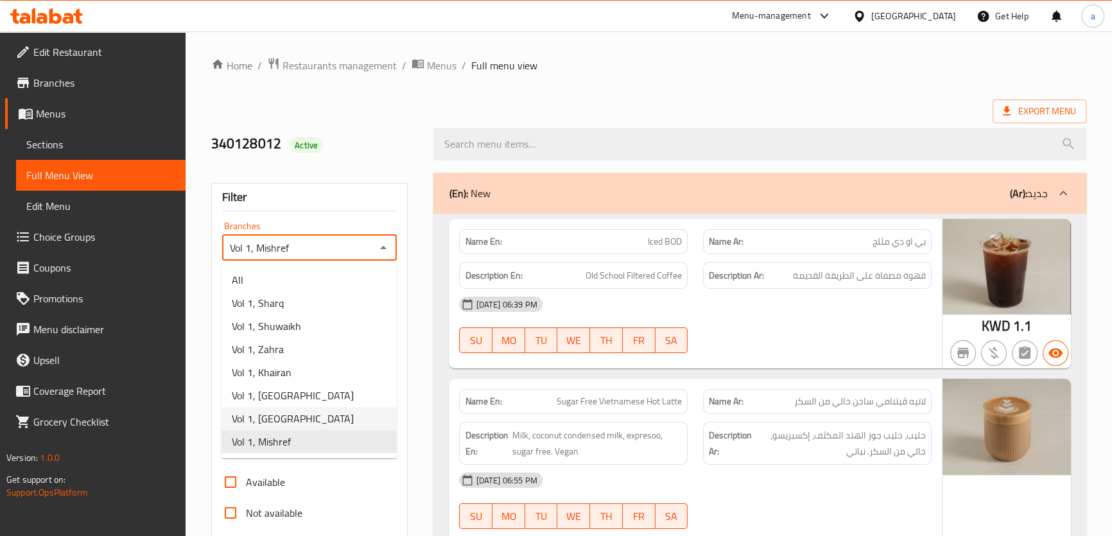
click at [292, 416] on span "Vol 1, [GEOGRAPHIC_DATA]" at bounding box center [293, 418] width 122 height 15
type input "Vol 1, [GEOGRAPHIC_DATA]"
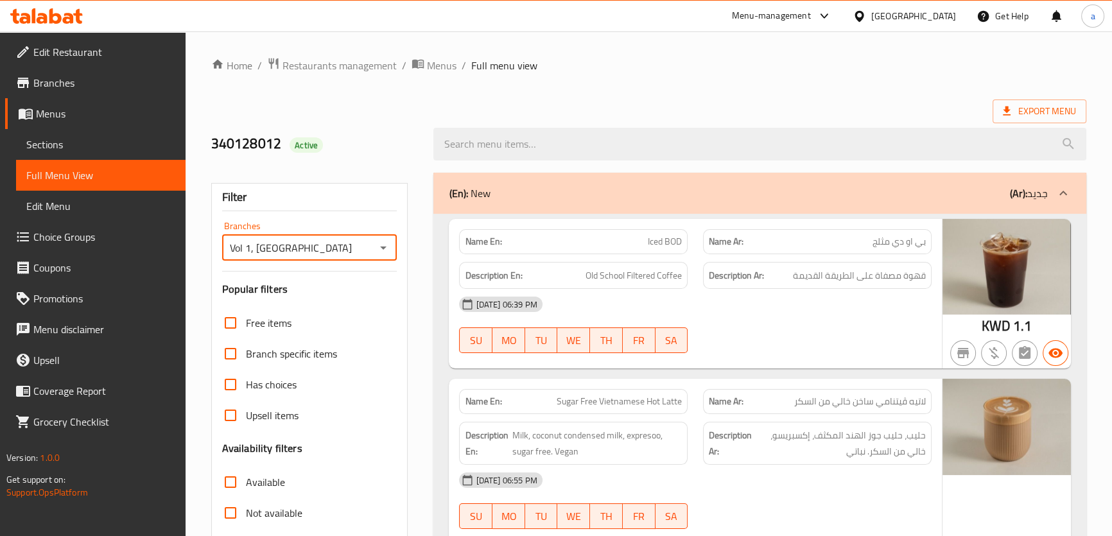
click at [78, 86] on span "Branches" at bounding box center [104, 82] width 142 height 15
